Goal: Task Accomplishment & Management: Complete application form

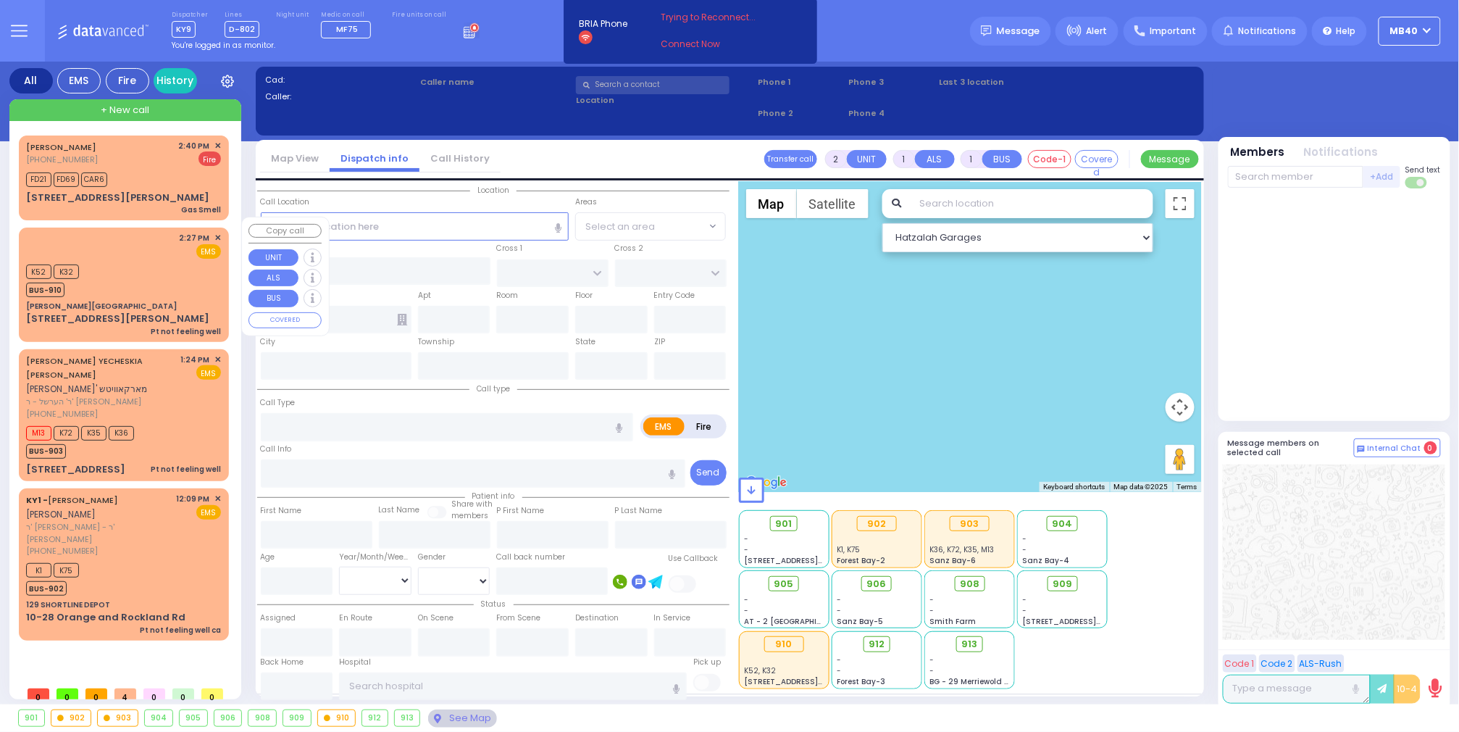
click at [143, 261] on div "K52 K32 BUS-910" at bounding box center [123, 279] width 195 height 36
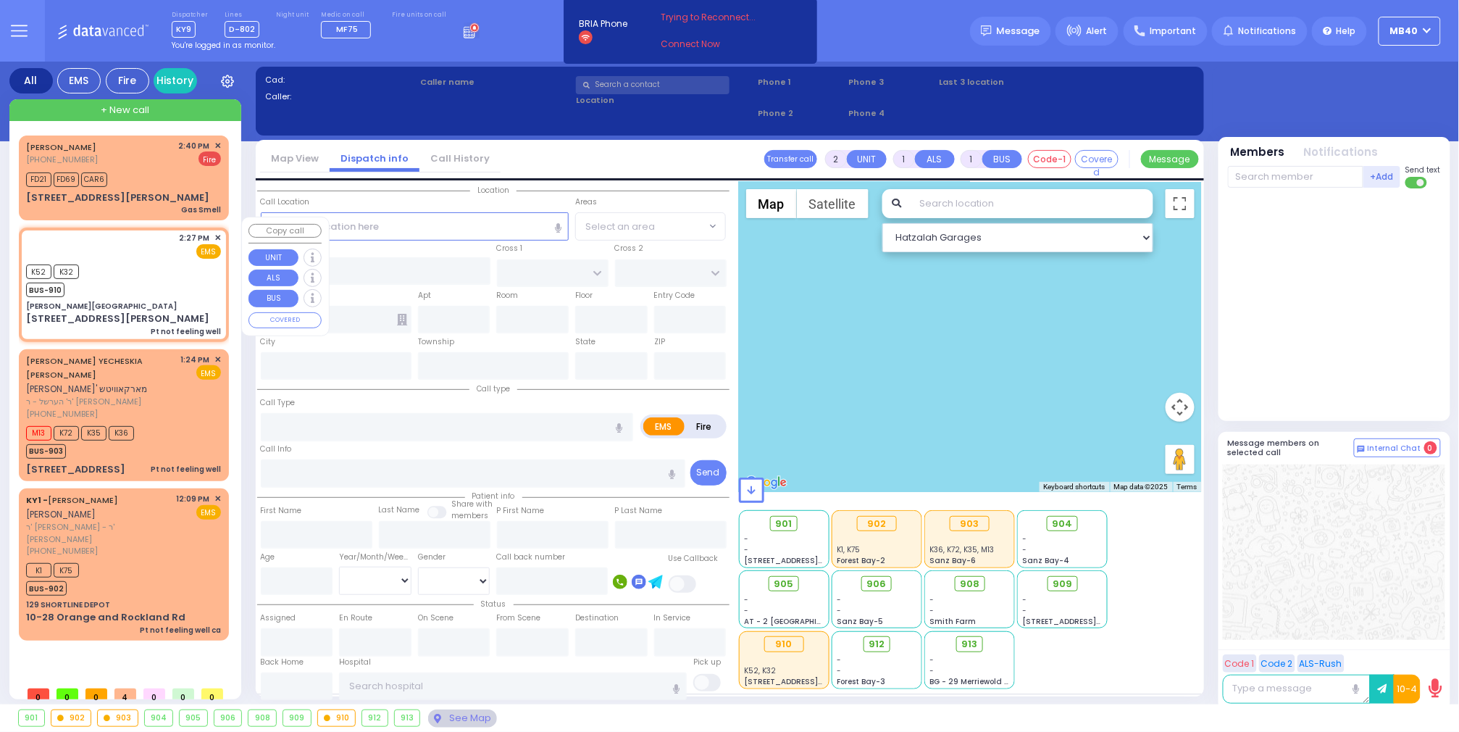
type input "1"
type input "0"
select select
type input "Pt not feeling well"
radio input "true"
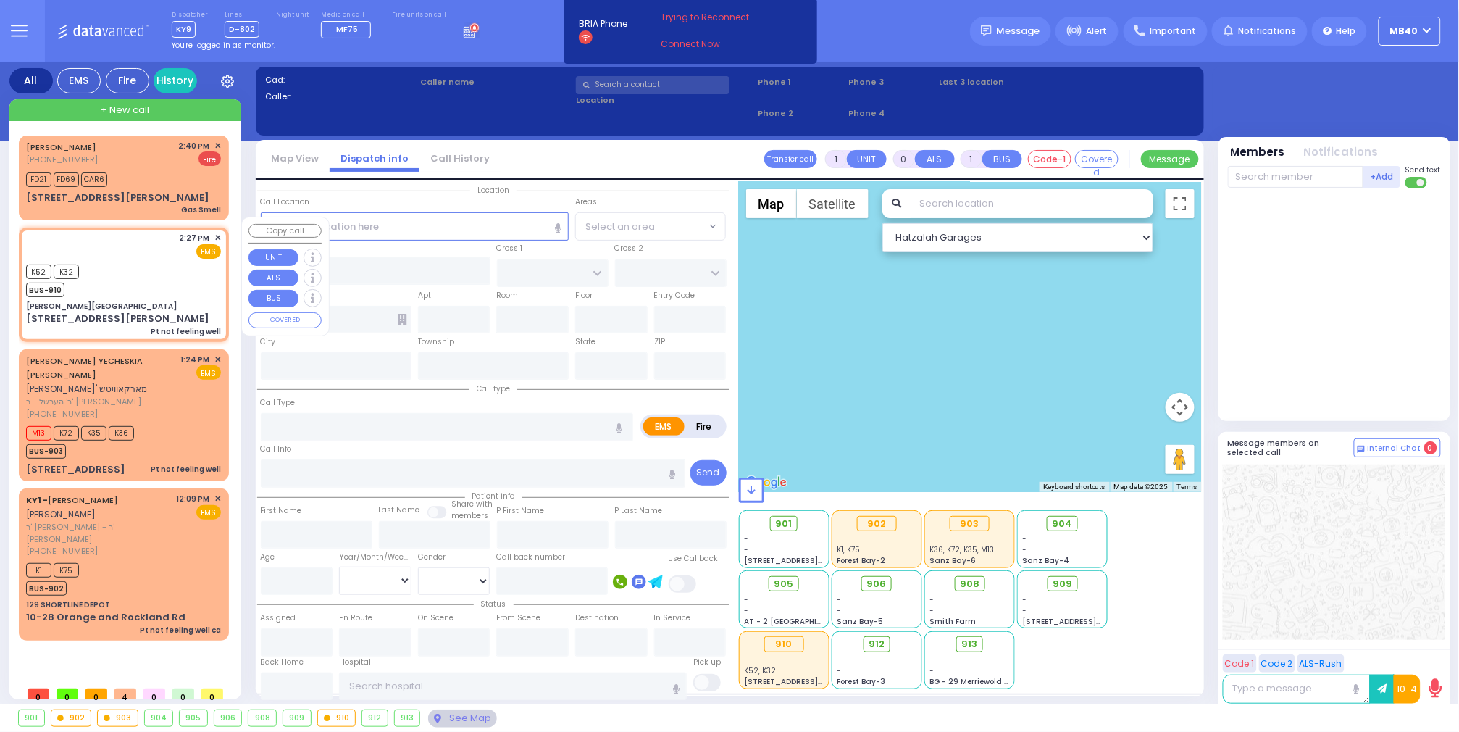
select select
type input "14:27"
select select "Hatzalah Garages"
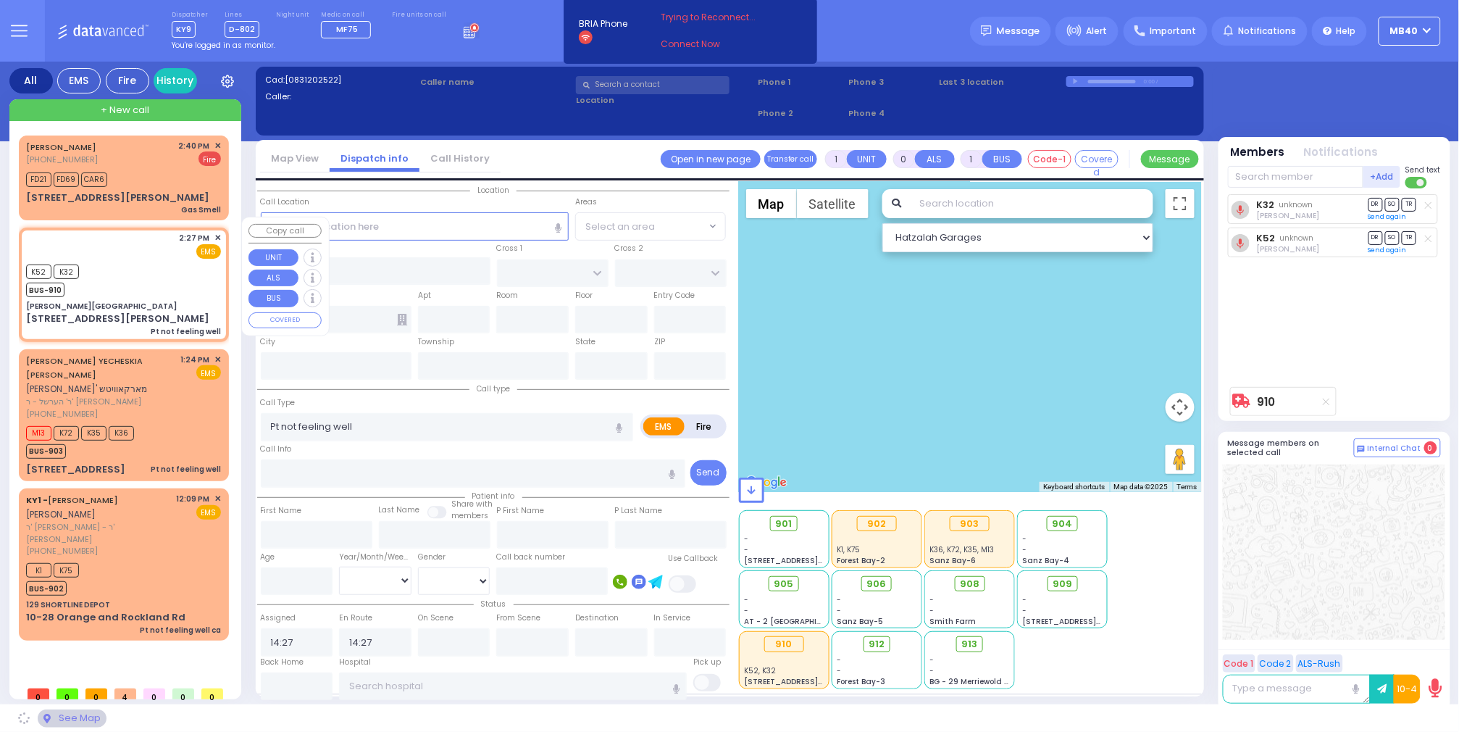
type input "[PERSON_NAME][GEOGRAPHIC_DATA]"
type input "CENTRAL VALLEY LINE"
type input "[PERSON_NAME][GEOGRAPHIC_DATA]"
type input "[STREET_ADDRESS][PERSON_NAME]"
type input "Monroe"
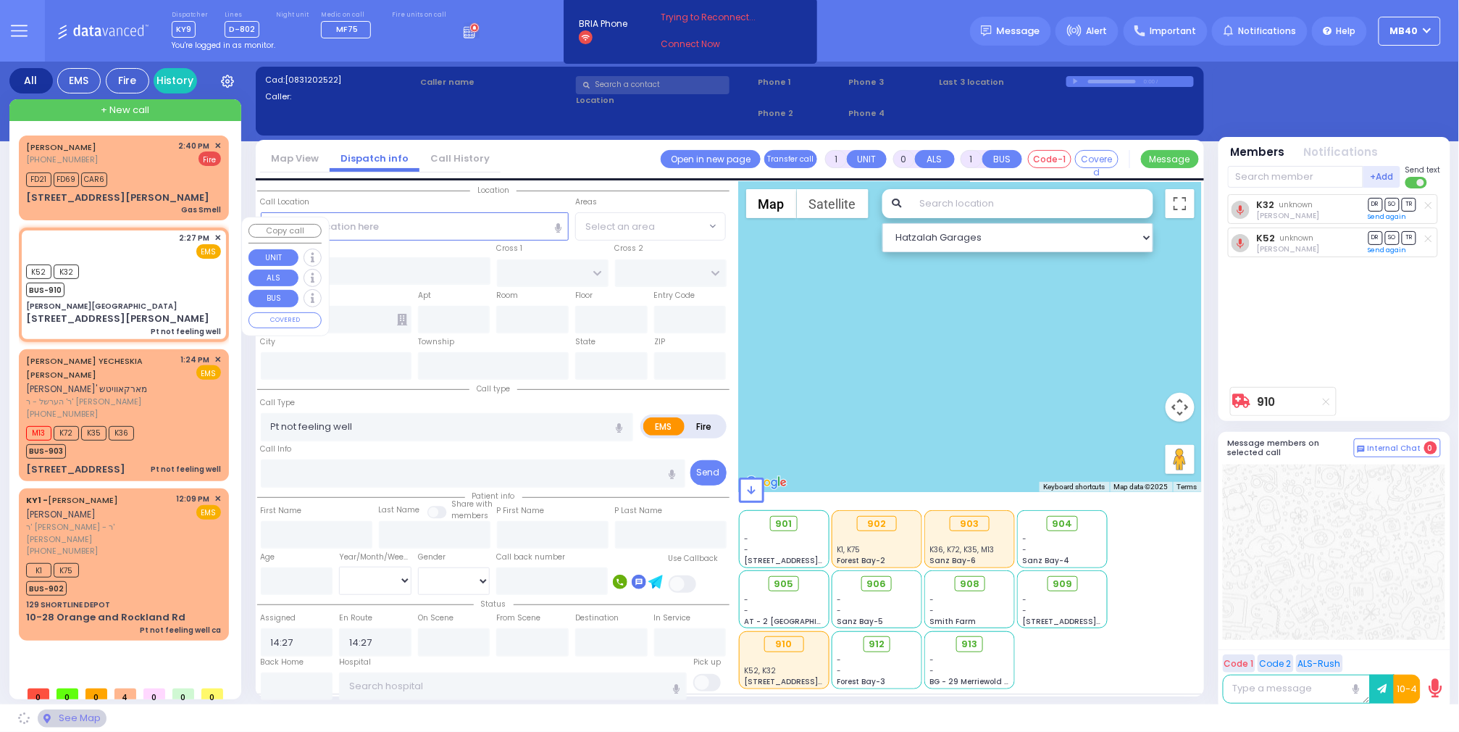
type input "[US_STATE]"
type input "10950"
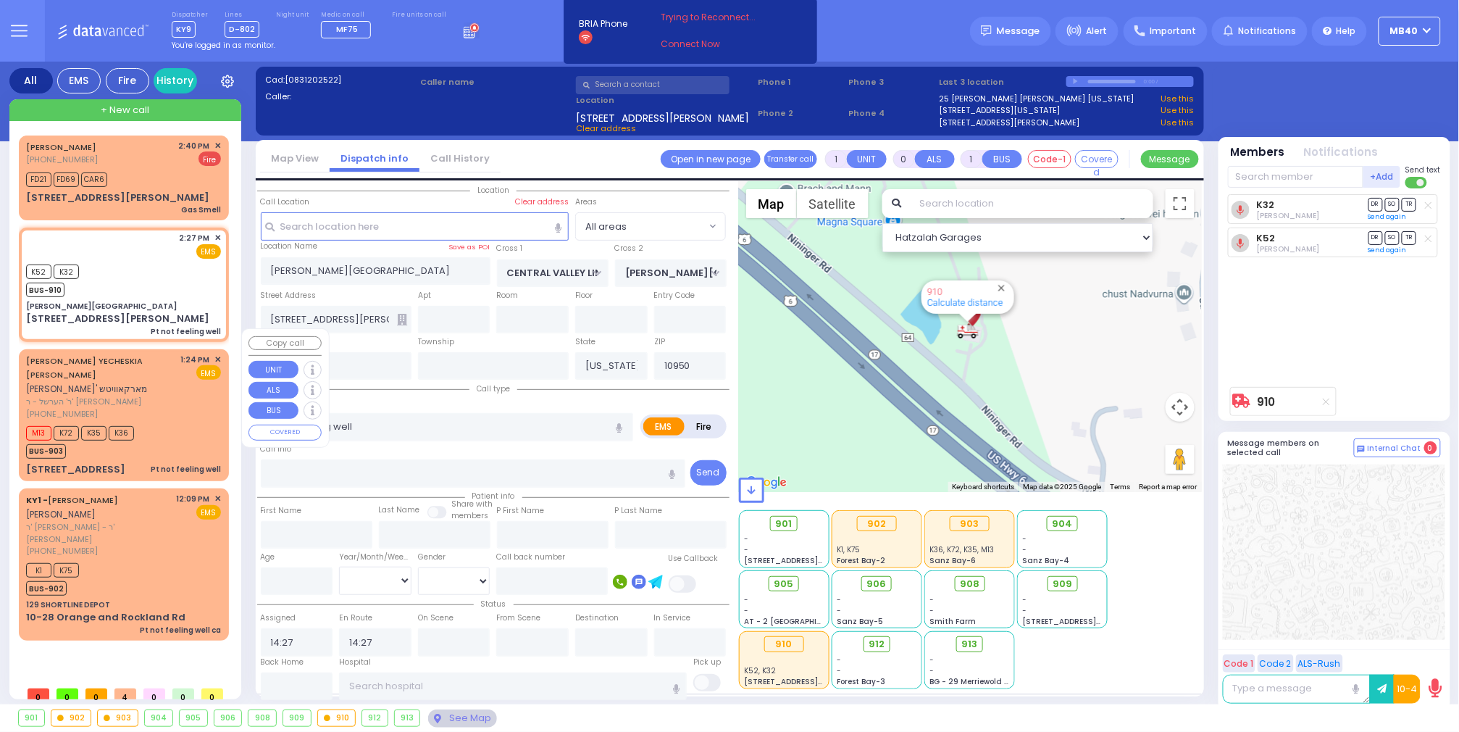
click at [180, 422] on div "M13 K72 K35 K36 BUS-903" at bounding box center [123, 440] width 195 height 36
select select
radio input "true"
type input "[PERSON_NAME]"
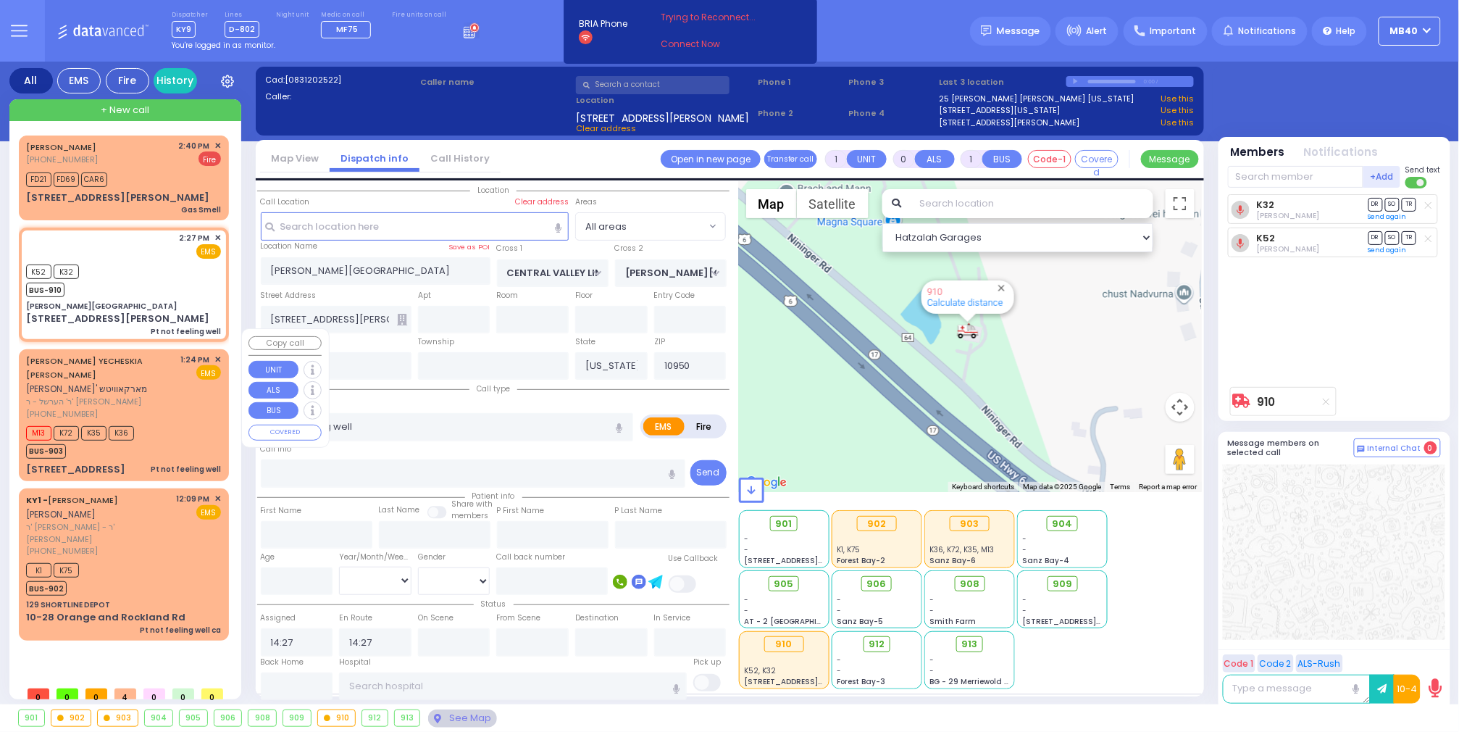
type input "70"
select select "Year"
select select "[DEMOGRAPHIC_DATA]"
type input "13:24"
type input "13:26"
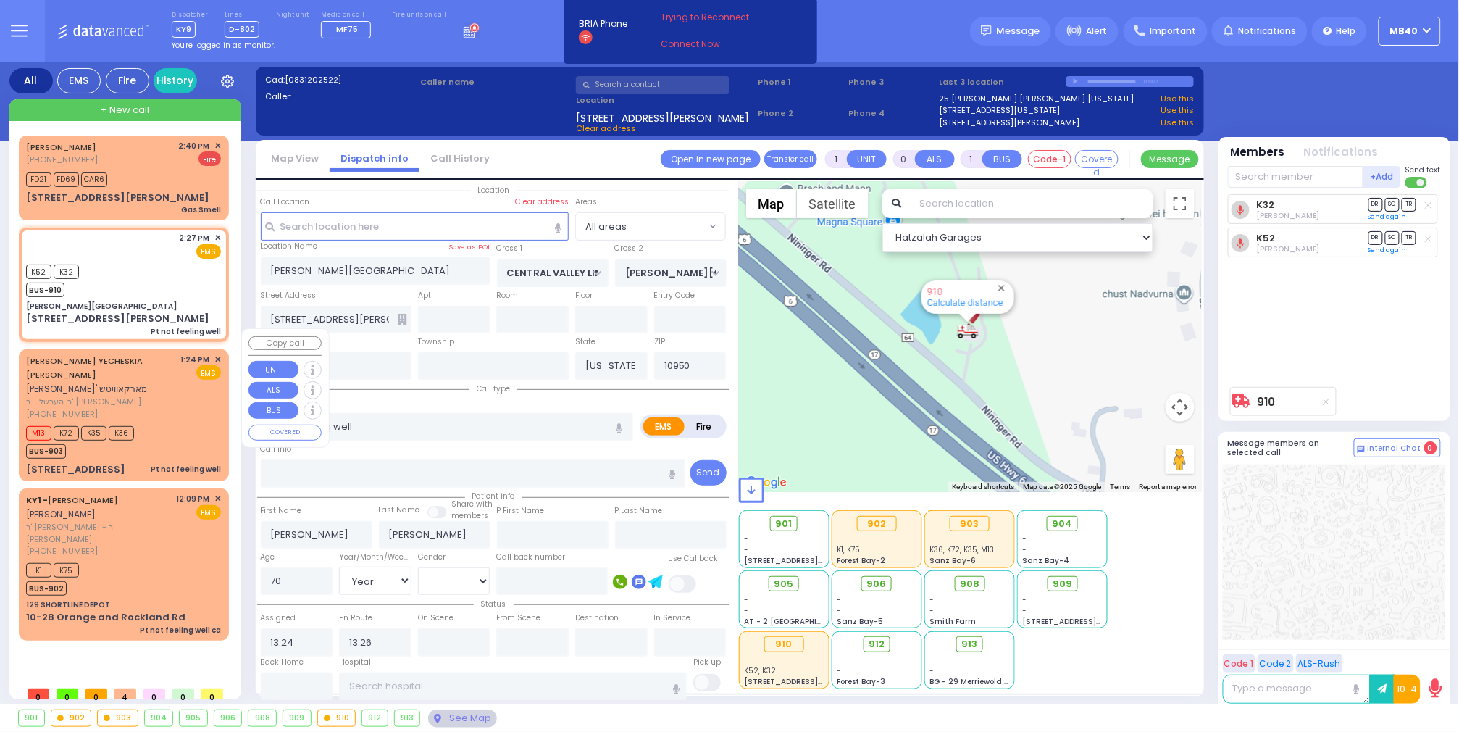
type input "APTA WAY"
type input "[PERSON_NAME] DR"
type input "[STREET_ADDRESS]"
type input "302"
select select "Hatzalah Garages"
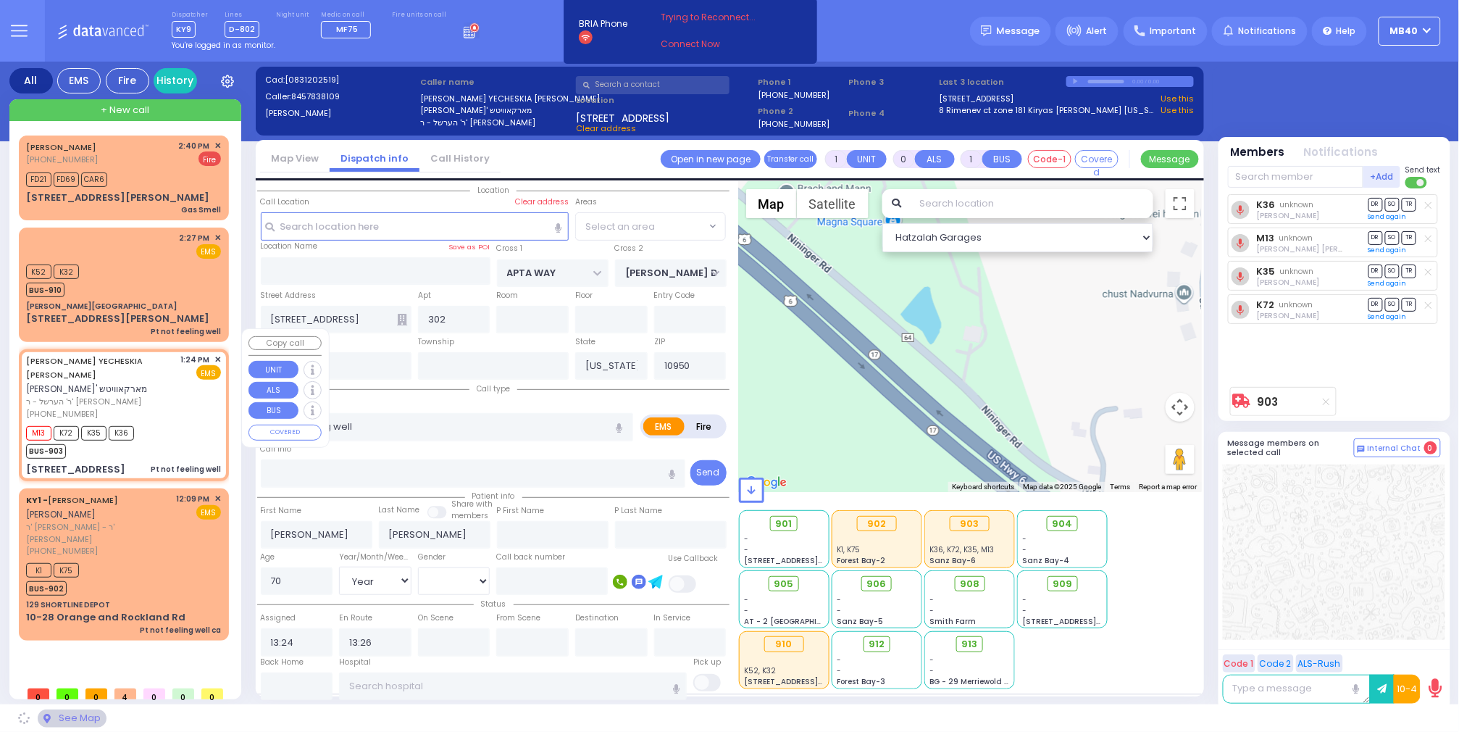
select select "SECTION 1"
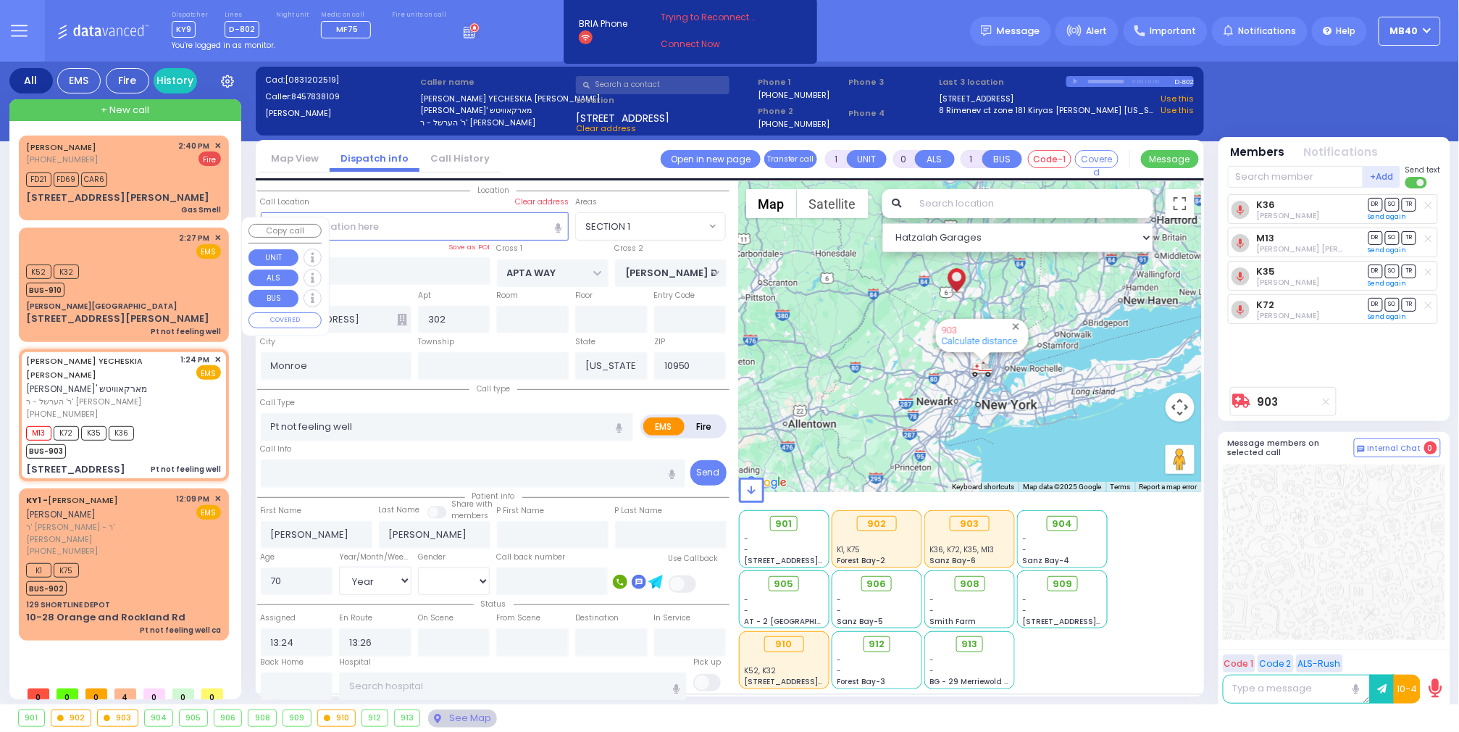
click at [117, 246] on div "2:27 PM ✕ EMS" at bounding box center [123, 245] width 195 height 27
select select
radio input "true"
select select
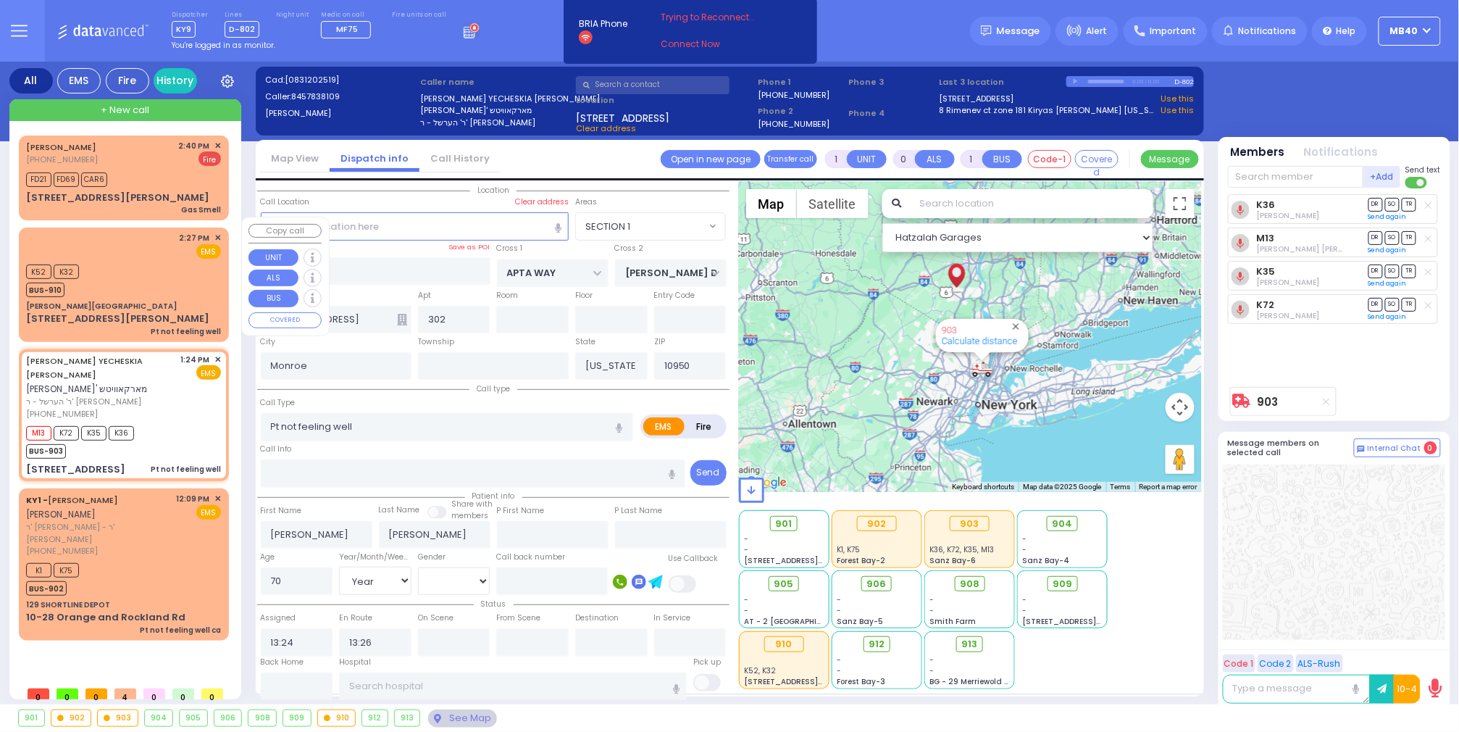
type input "14:27"
select select "Hatzalah Garages"
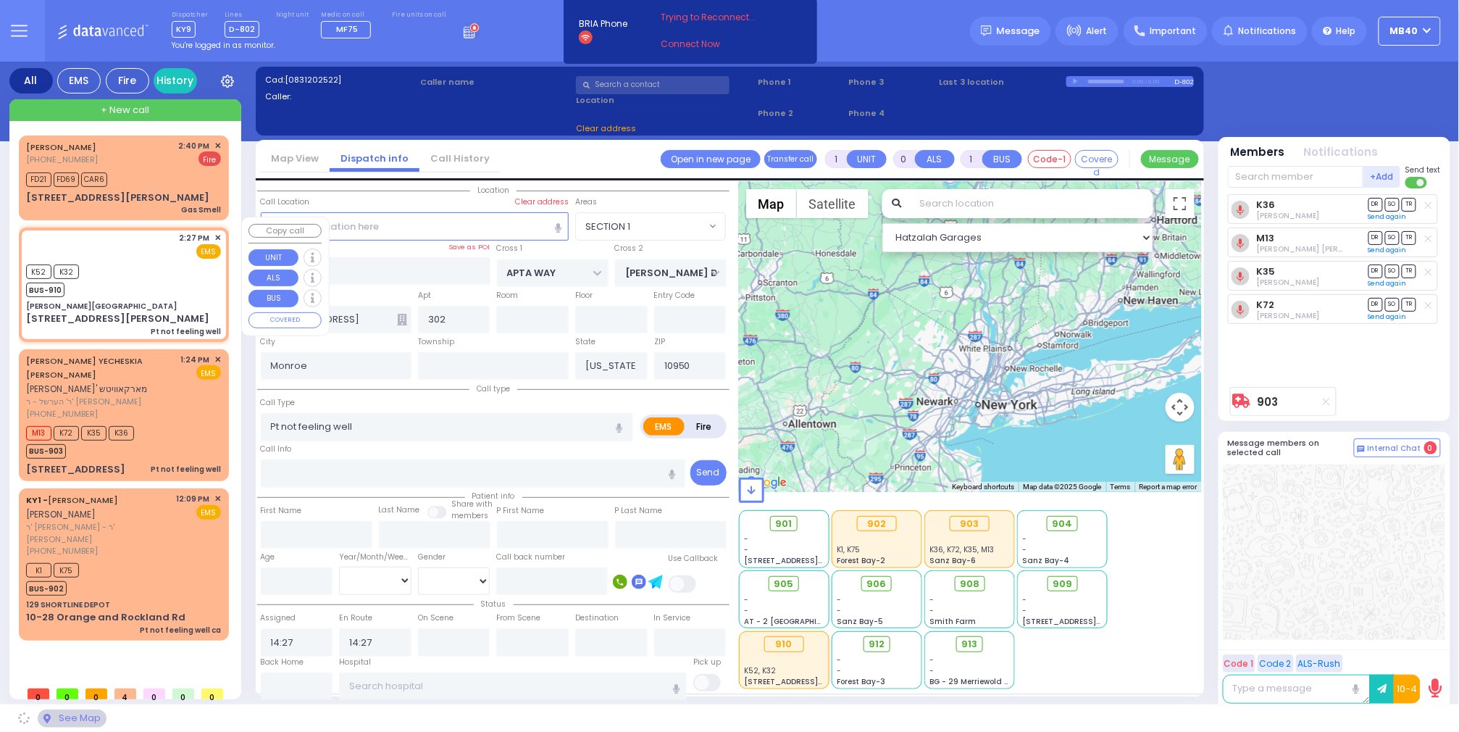
type input "[PERSON_NAME][GEOGRAPHIC_DATA]"
type input "CENTRAL VALLEY LINE"
type input "[PERSON_NAME][GEOGRAPHIC_DATA]"
type input "[STREET_ADDRESS][PERSON_NAME]"
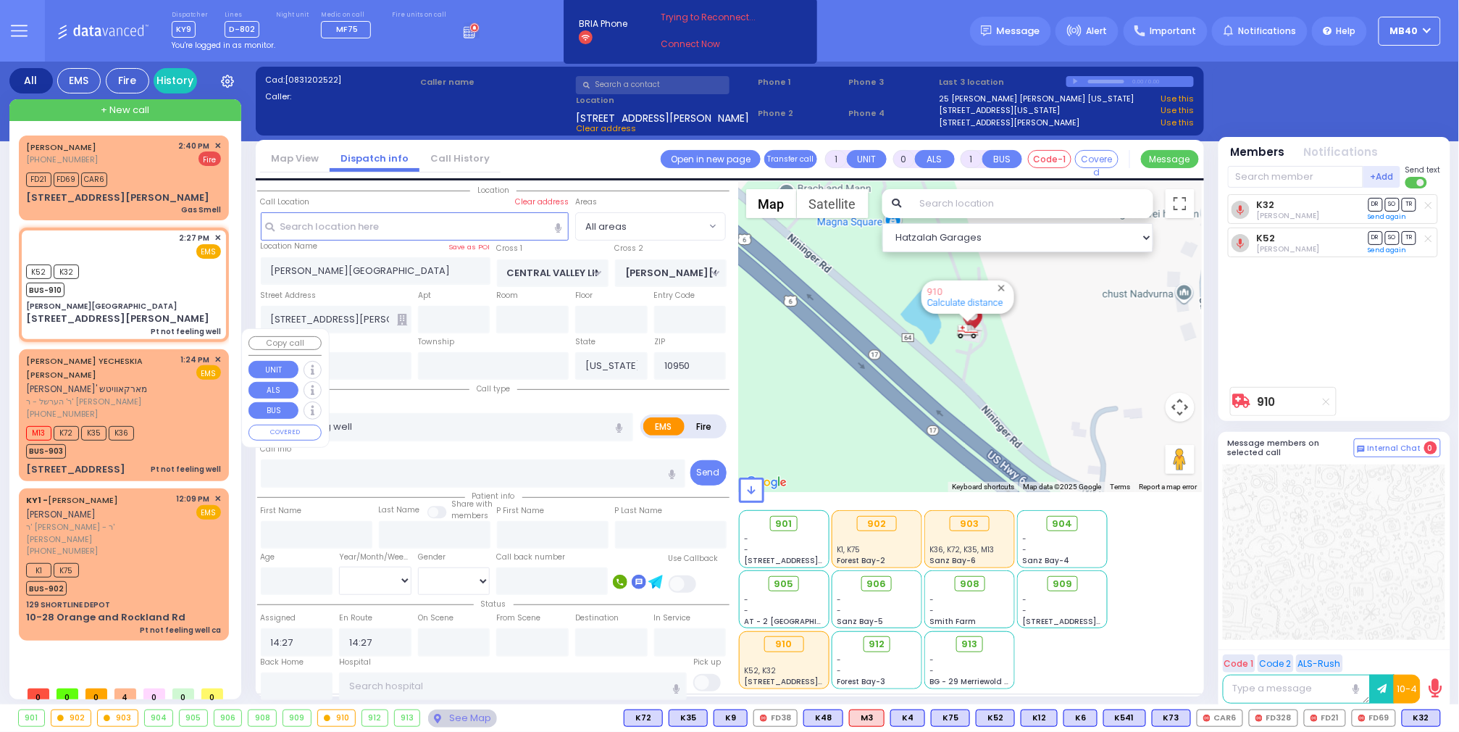
click at [166, 422] on div "M13 K72 K35 K36 BUS-903" at bounding box center [123, 440] width 195 height 36
select select
radio input "true"
type input "[PERSON_NAME]"
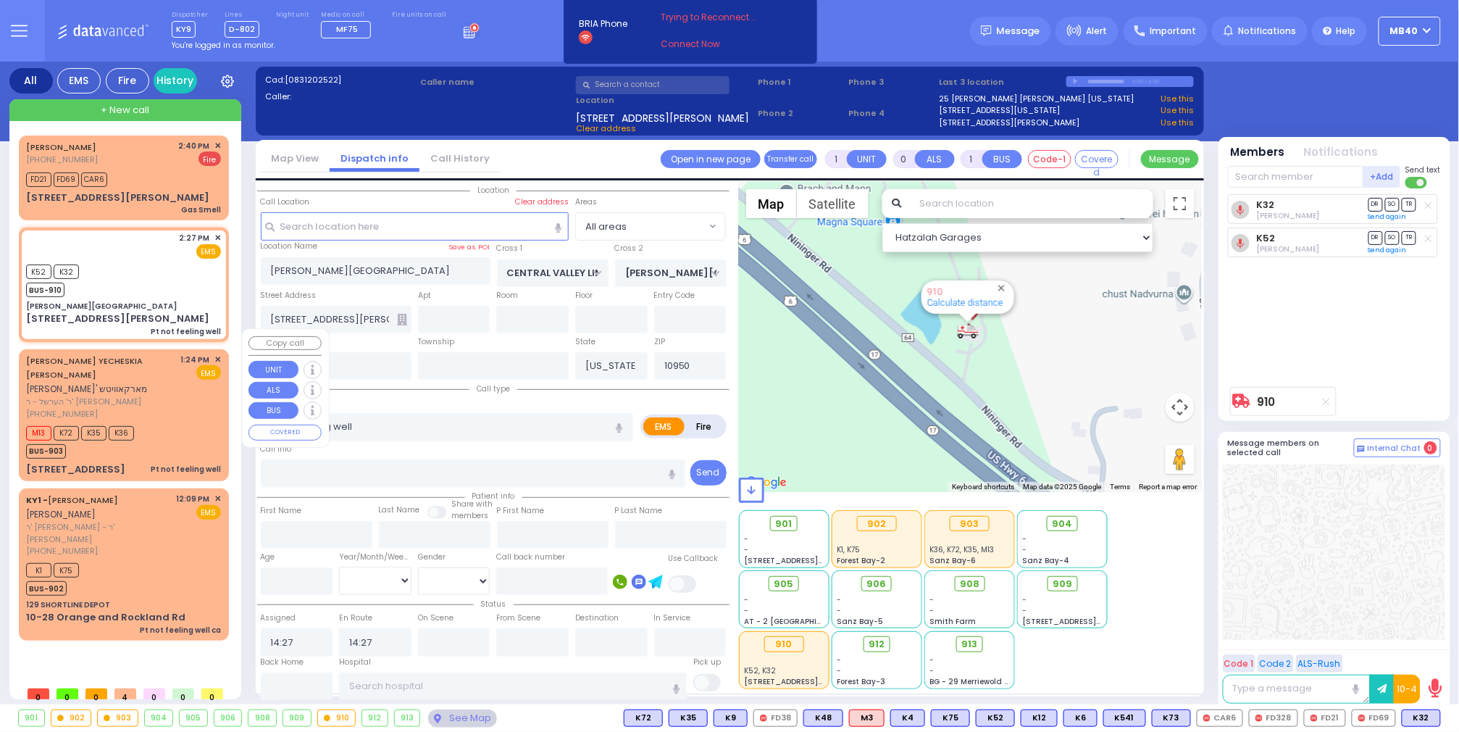
type input "70"
select select "Year"
select select "[DEMOGRAPHIC_DATA]"
type input "13:24"
type input "13:26"
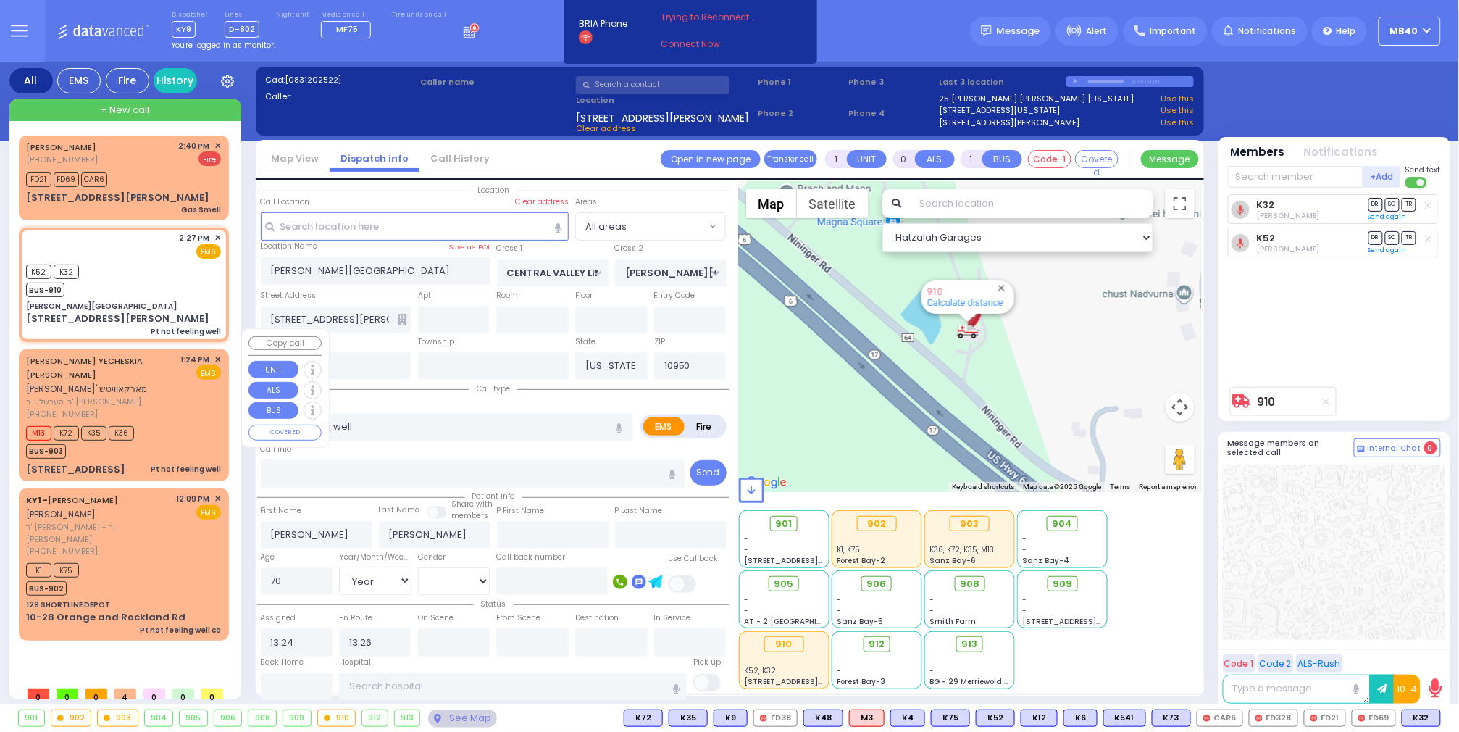
type input "APTA WAY"
type input "[PERSON_NAME] DR"
type input "[STREET_ADDRESS]"
type input "302"
select select "SECTION 1"
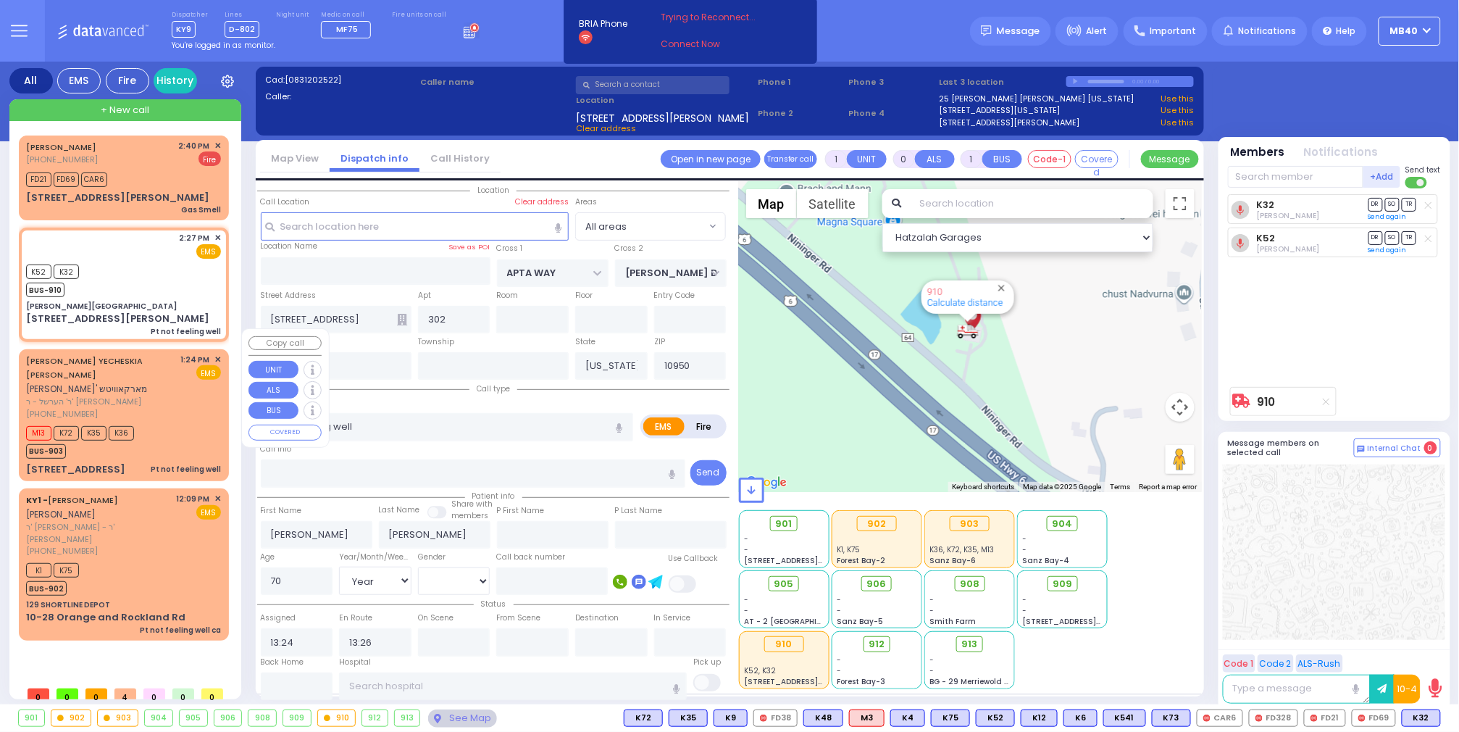
select select "Hatzalah Garages"
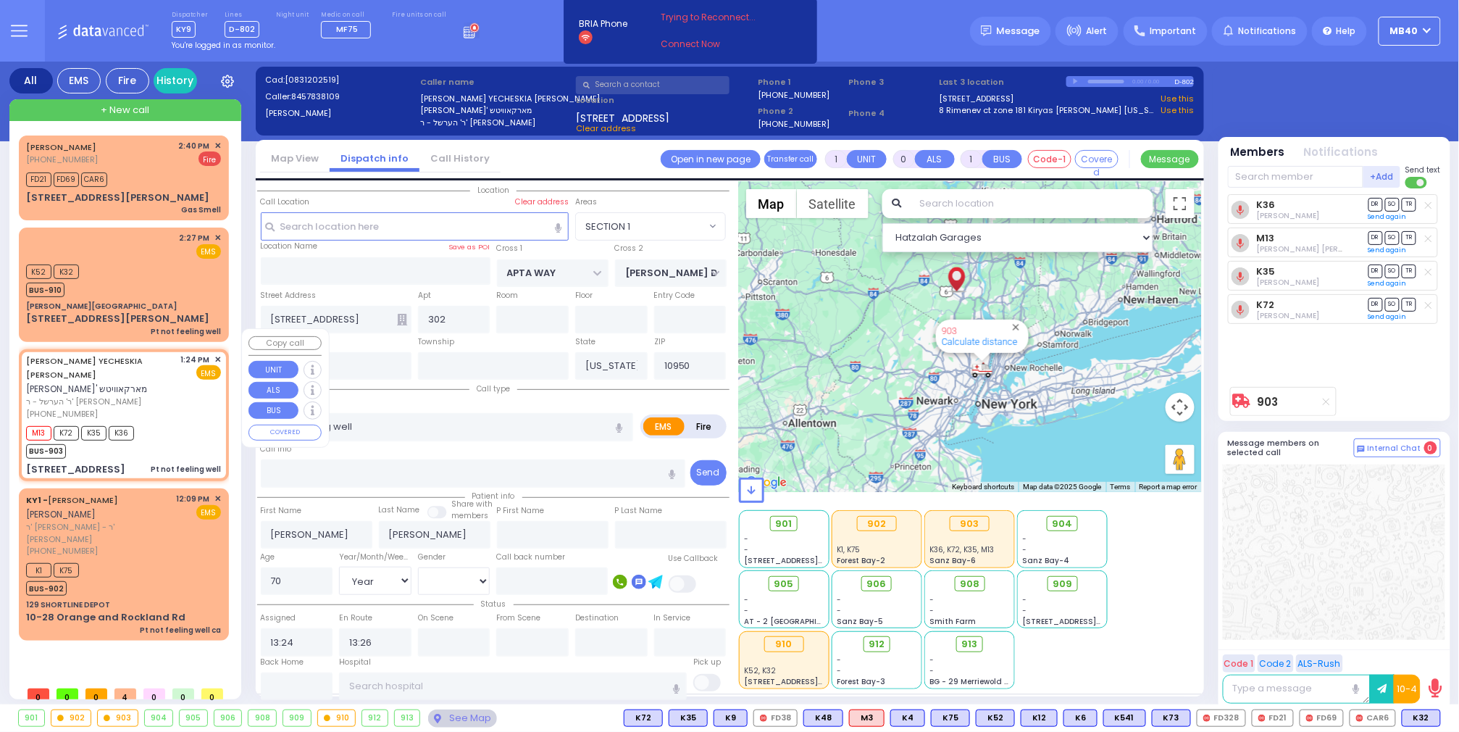
click at [171, 422] on div "M13 K72 K35 K36 BUS-903" at bounding box center [123, 440] width 195 height 36
select select
radio input "true"
select select "Year"
select select "[DEMOGRAPHIC_DATA]"
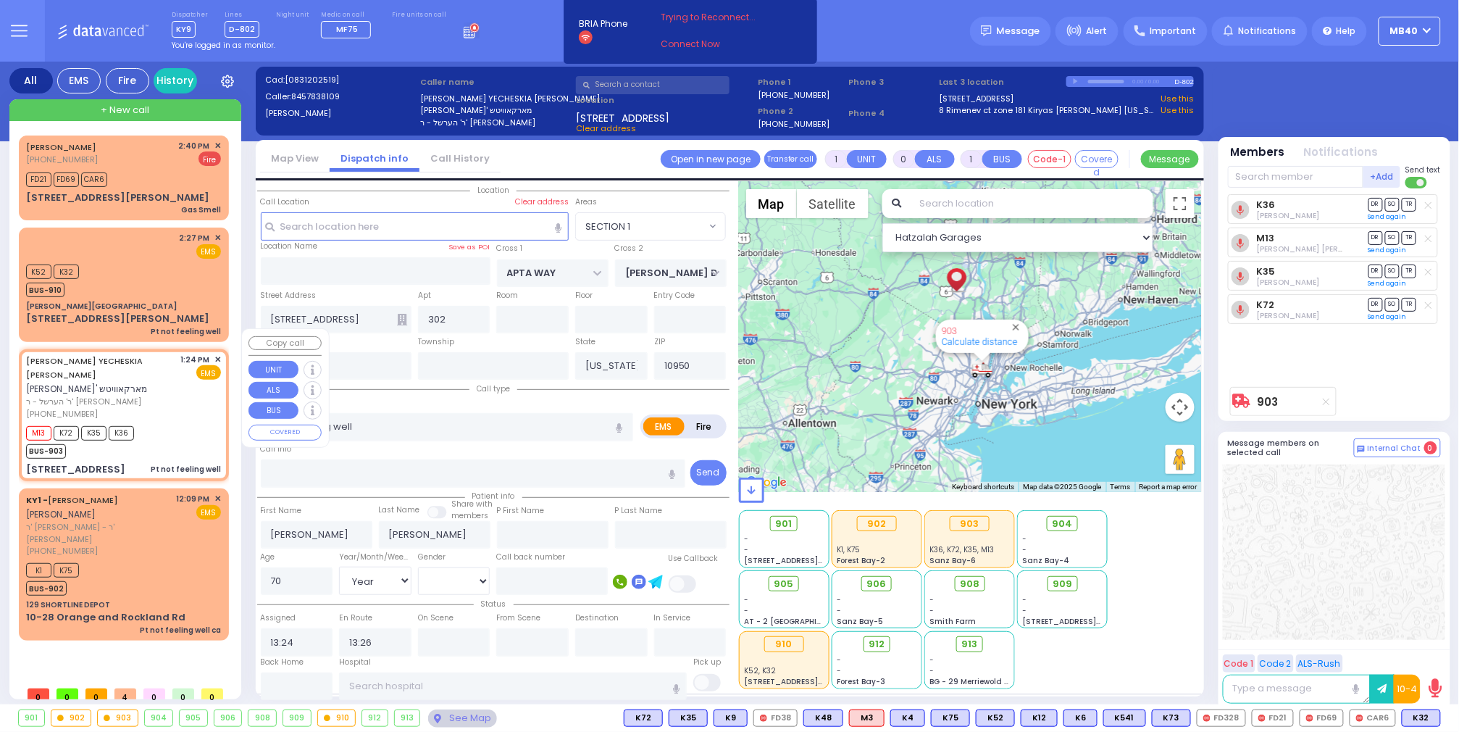
select select "Hatzalah Garages"
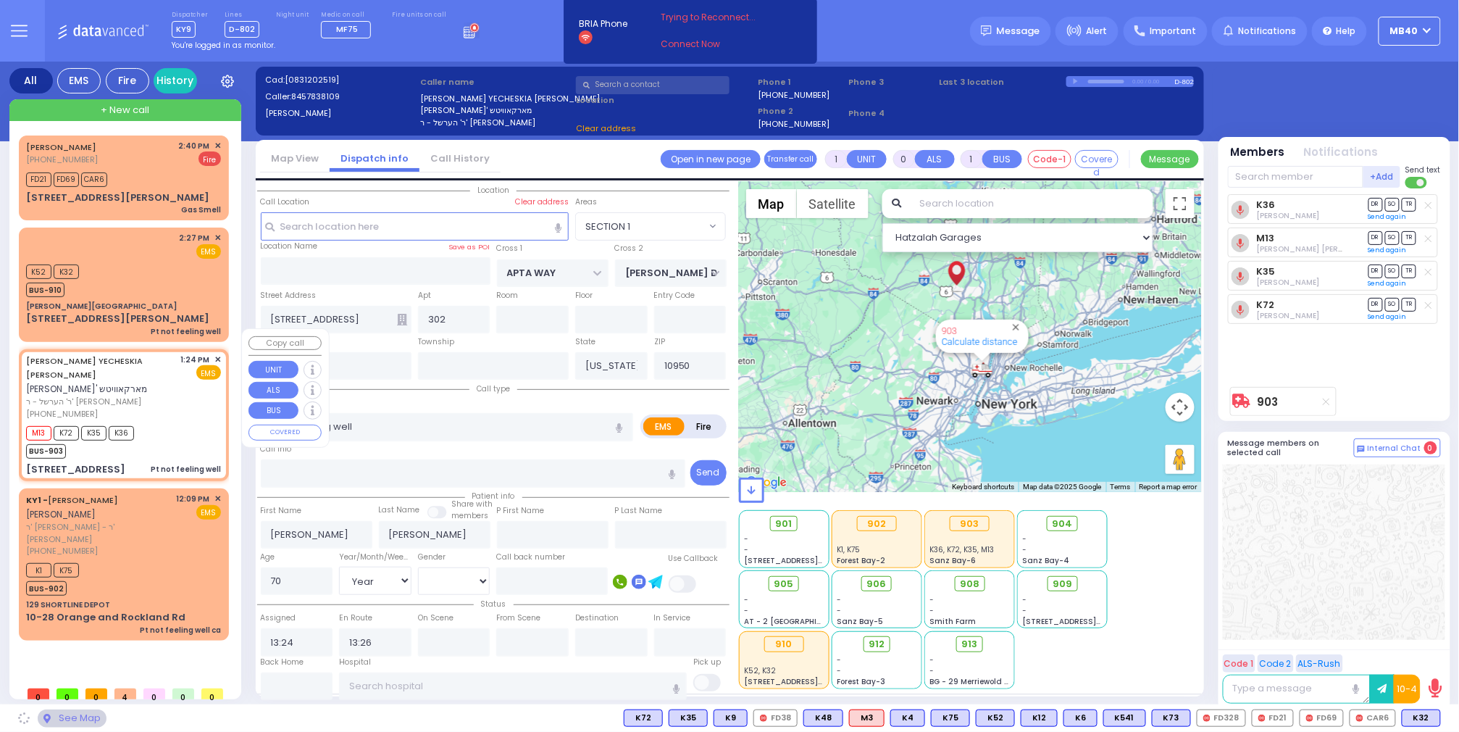
select select "SECTION 1"
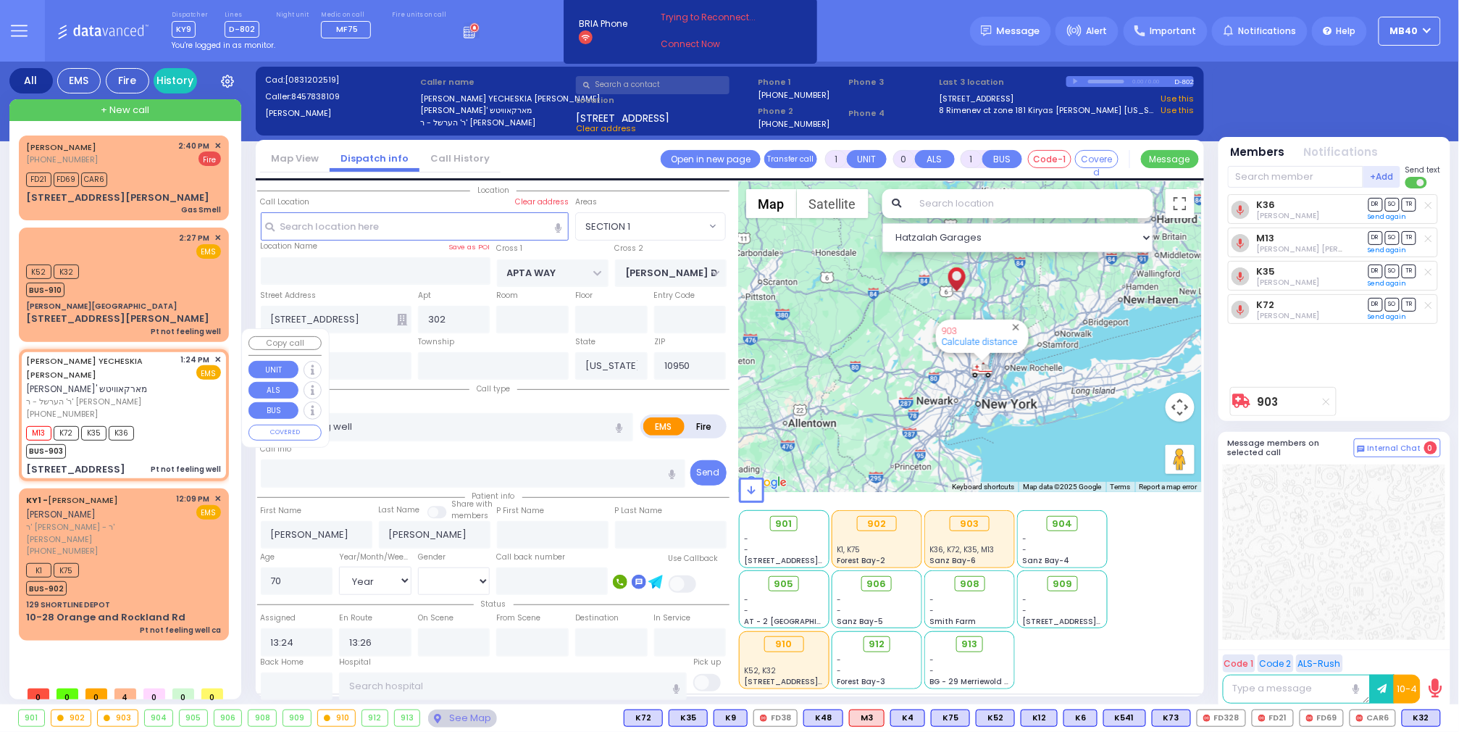
click at [161, 422] on div "M13 K72 K35 K36 BUS-903" at bounding box center [123, 440] width 195 height 36
select select
radio input "true"
select select "Year"
select select "[DEMOGRAPHIC_DATA]"
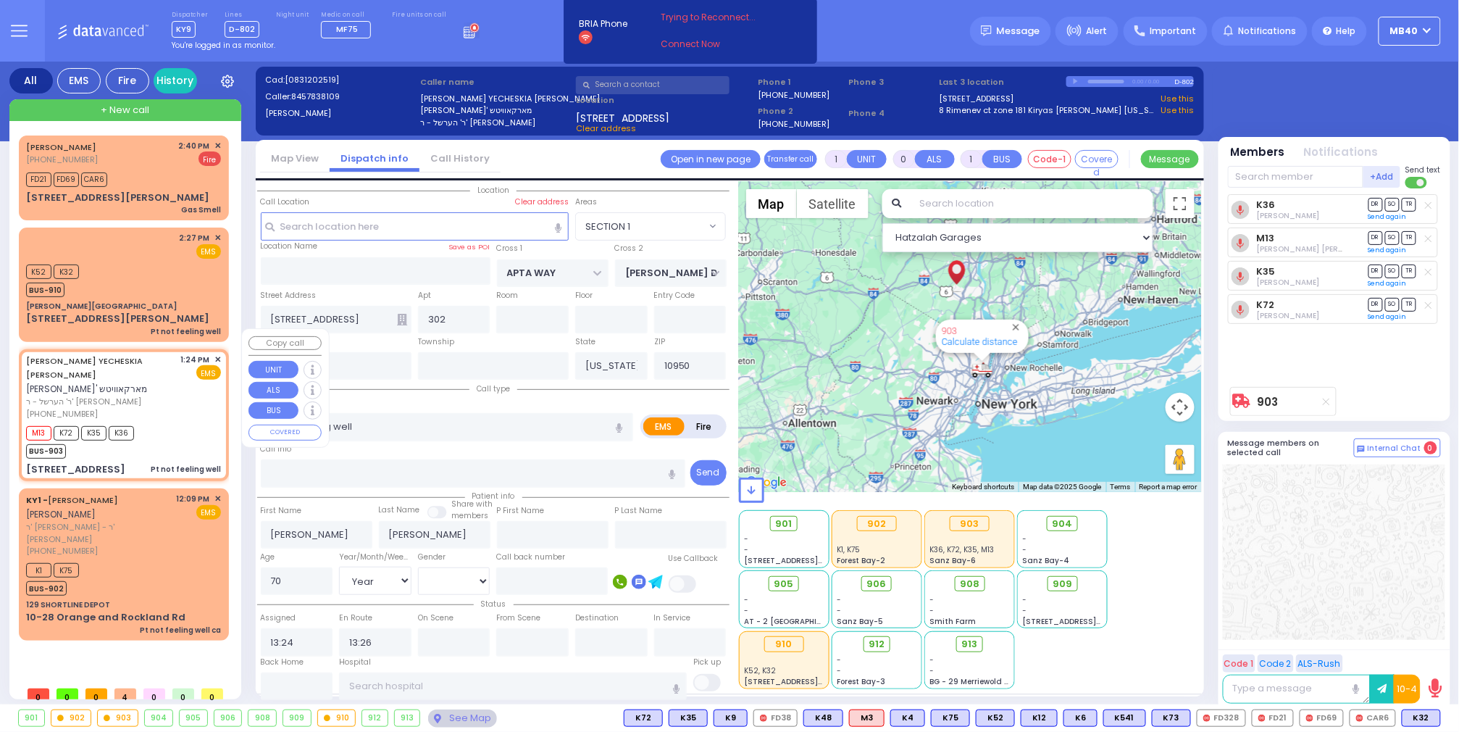
select select "SECTION 1"
select select "Hatzalah Garages"
click at [1395, 244] on span "SO" at bounding box center [1392, 238] width 14 height 14
select select
radio input "true"
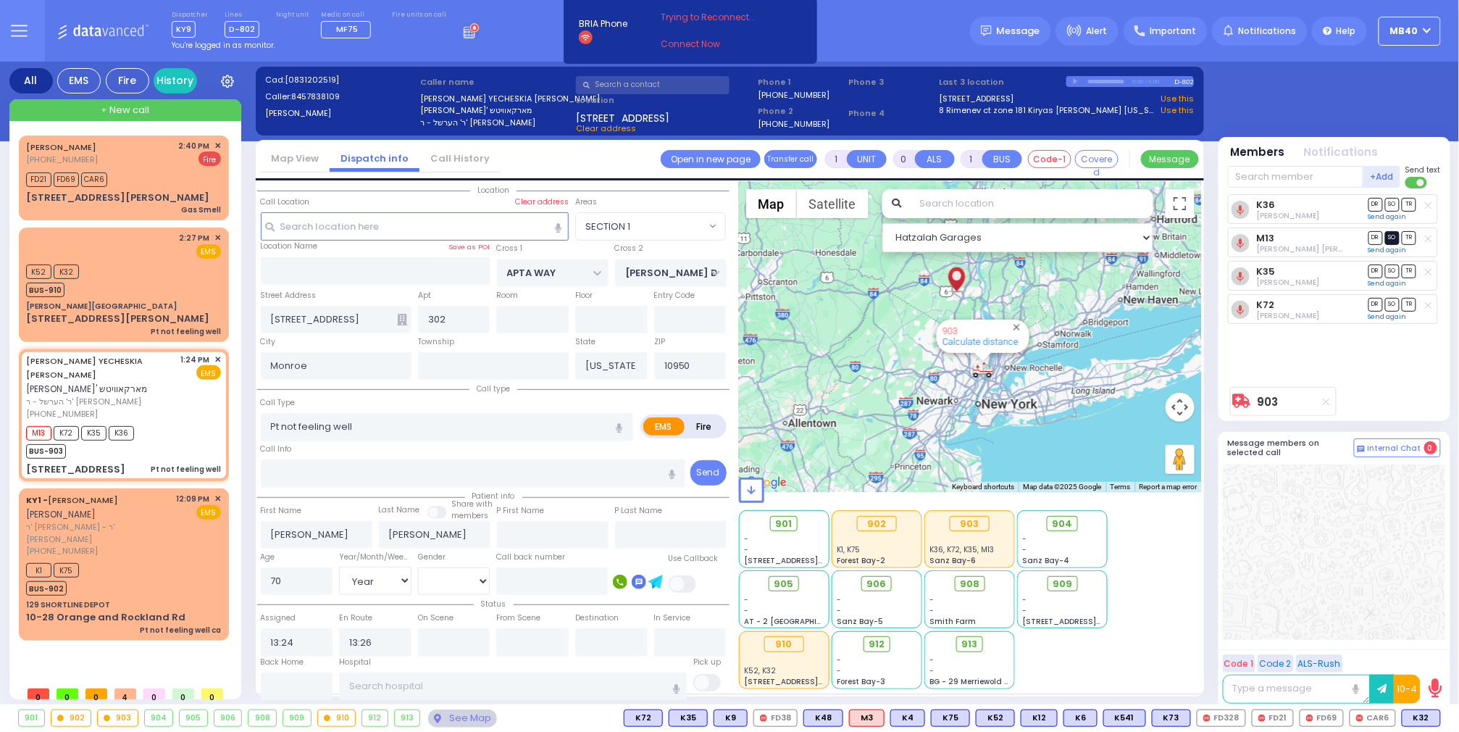
select select "Year"
select select "[DEMOGRAPHIC_DATA]"
select select "Hatzalah Garages"
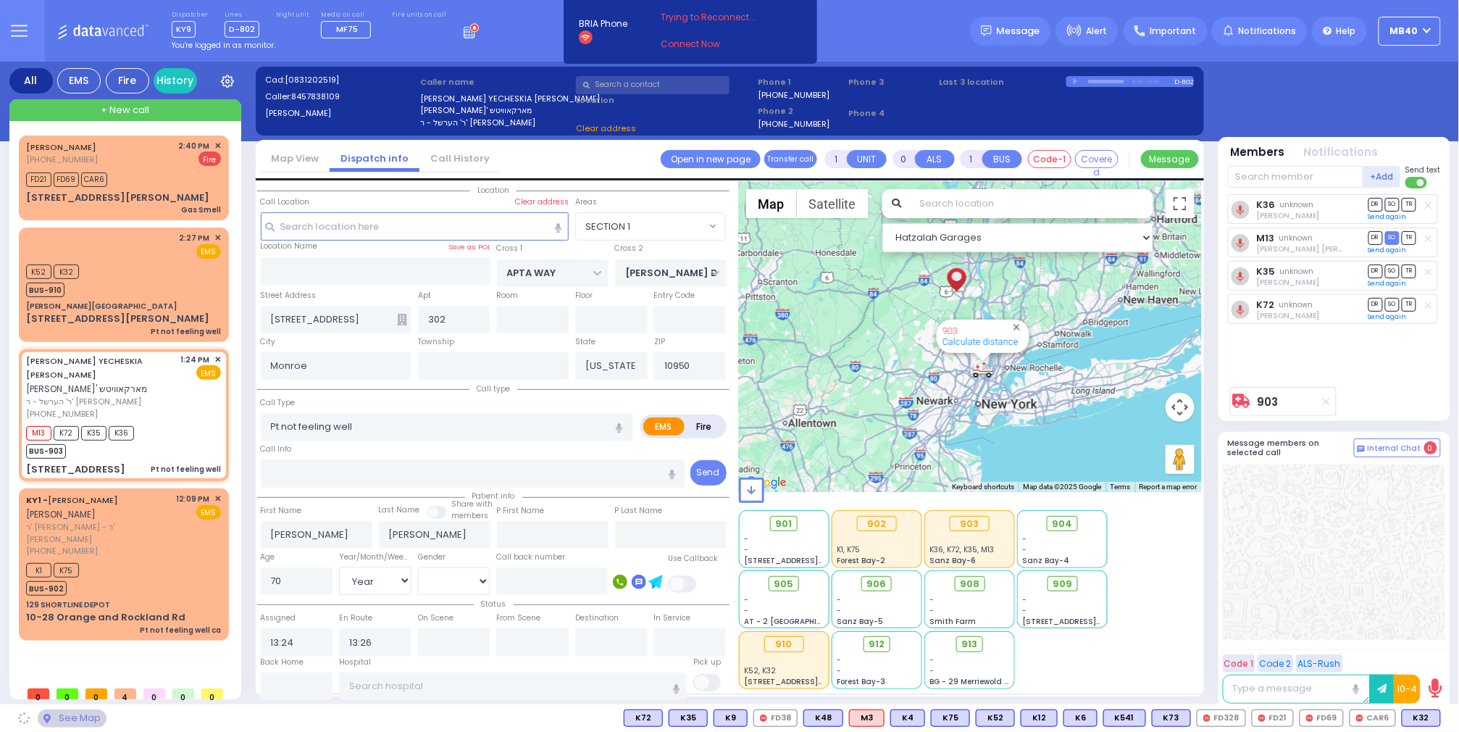
select select "SECTION 1"
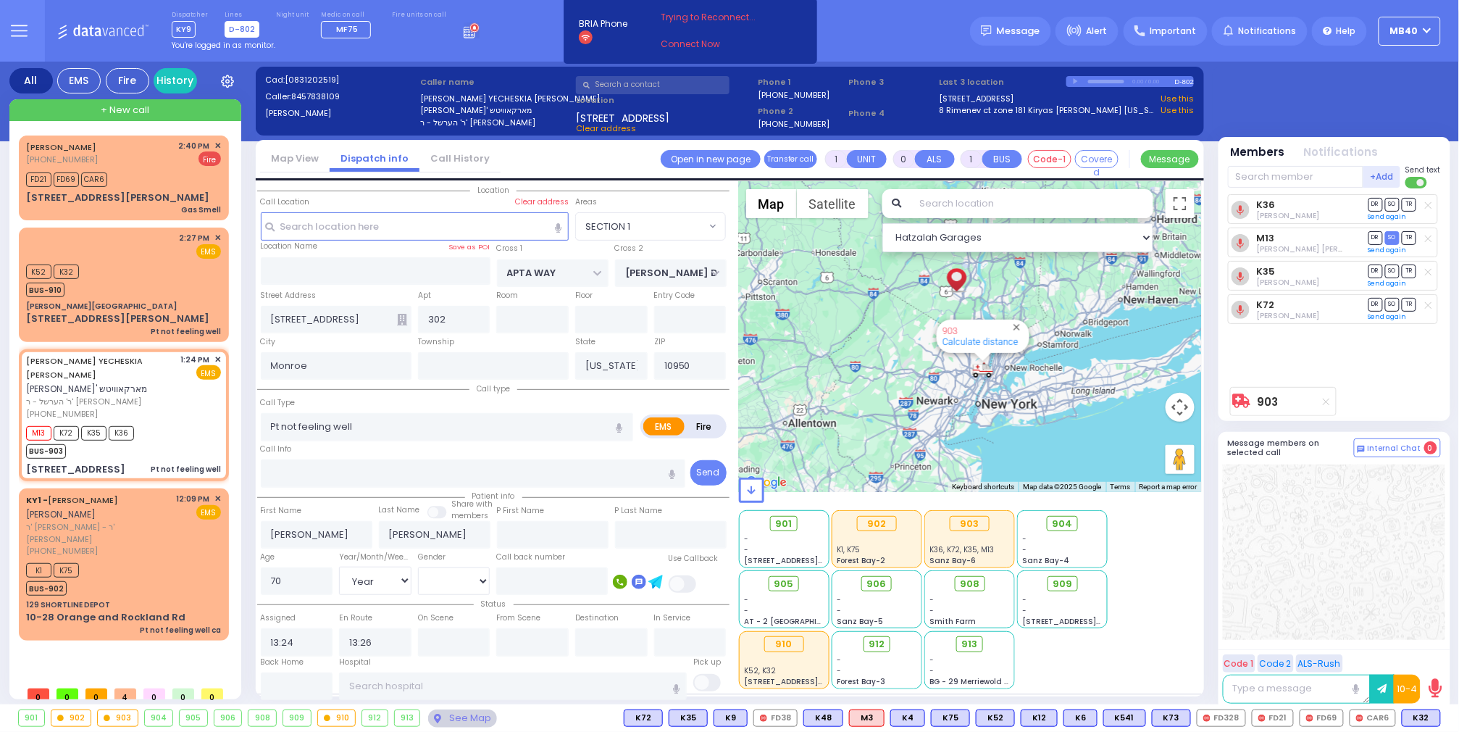
click at [235, 29] on span "D-802" at bounding box center [242, 29] width 35 height 17
click at [401, 40] on div "You're logged in as monitor." at bounding box center [326, 45] width 308 height 11
